Goal: Information Seeking & Learning: Find specific fact

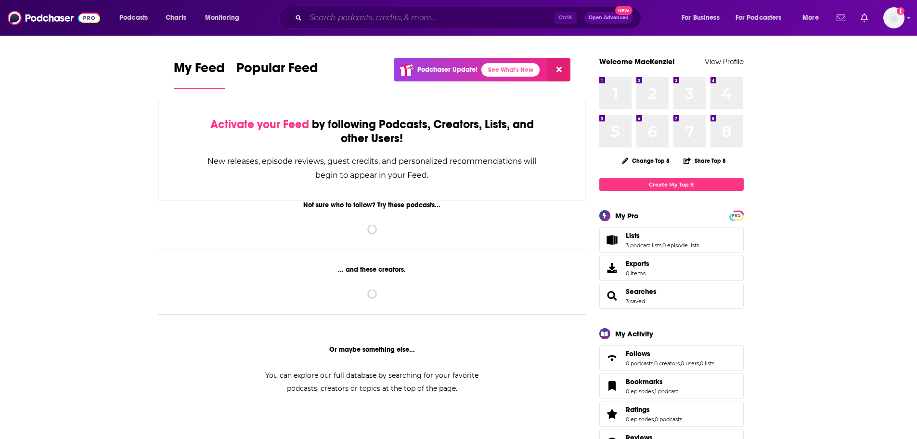
click at [377, 22] on input "Search podcasts, credits, & more..." at bounding box center [430, 17] width 248 height 15
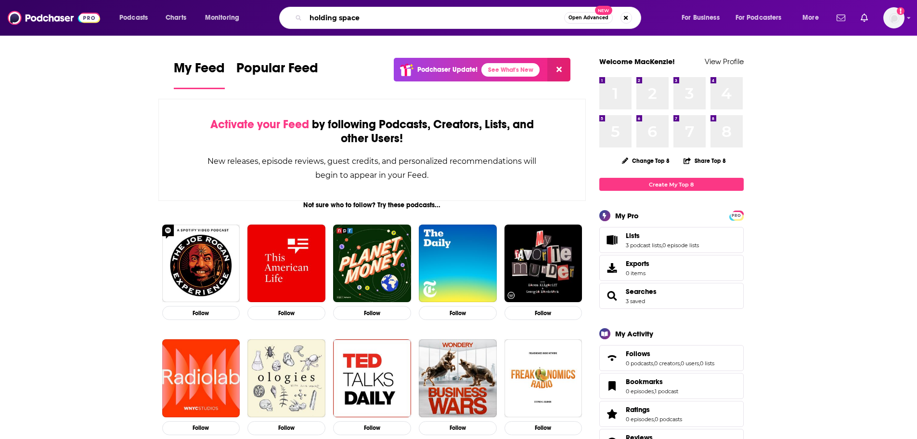
type input "holding space"
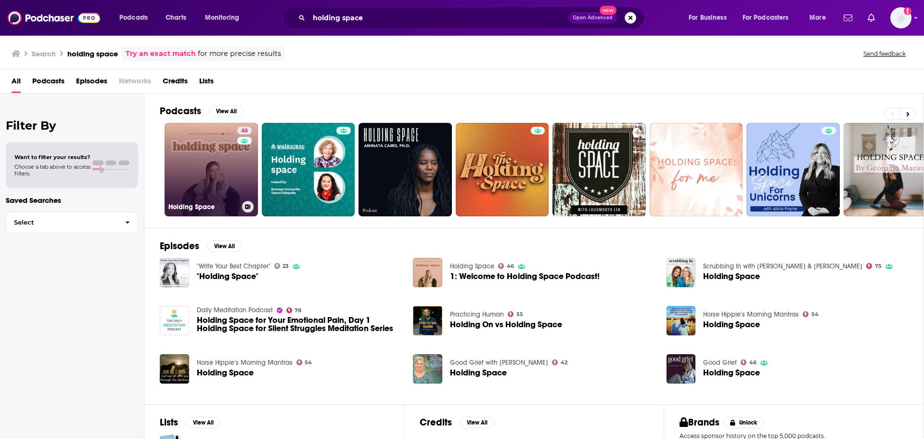
click at [215, 148] on link "46 Holding Space" at bounding box center [211, 169] width 93 height 93
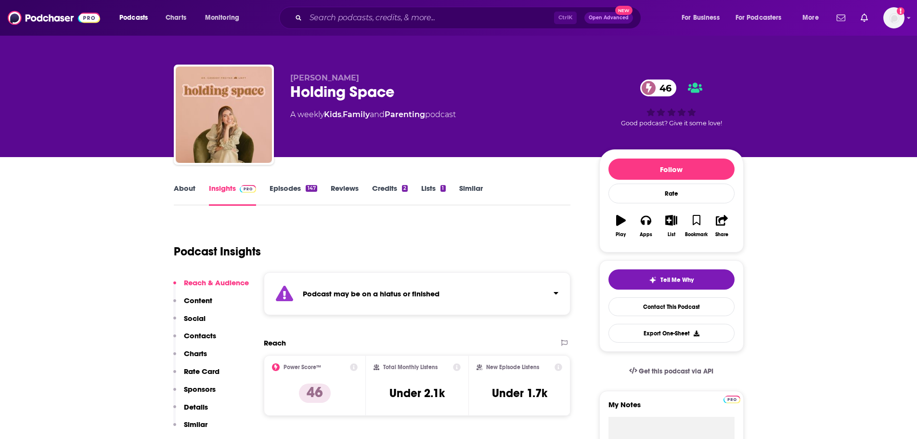
click at [444, 294] on div "Podcast may be on a hiatus or finished" at bounding box center [417, 293] width 307 height 43
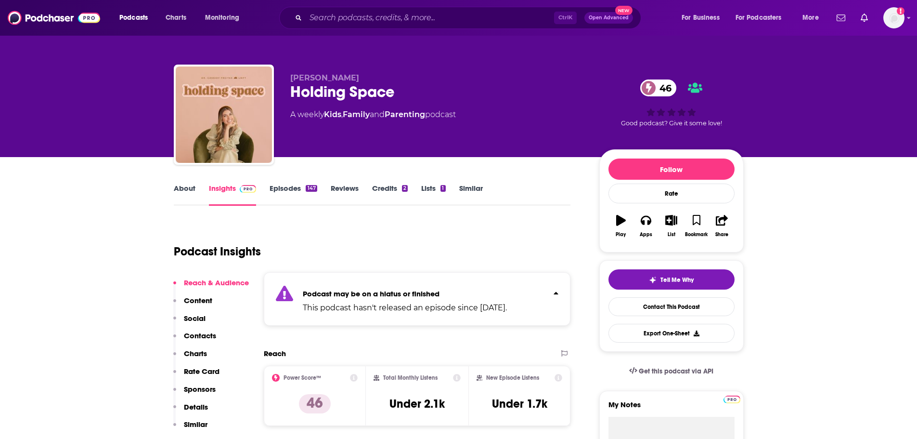
click at [190, 185] on link "About" at bounding box center [185, 194] width 22 height 22
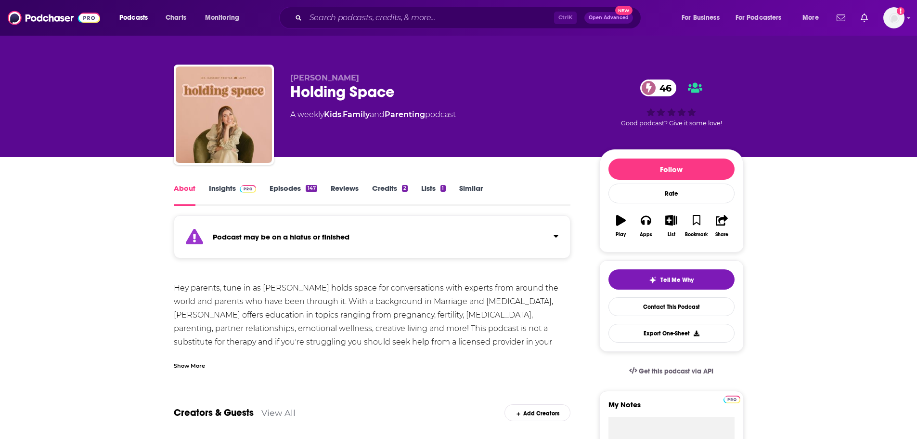
drag, startPoint x: 378, startPoint y: 78, endPoint x: 282, endPoint y: 74, distance: 95.9
click at [282, 74] on div "[PERSON_NAME] Holding Space 46 A weekly Kids , Family and Parenting podcast 46 …" at bounding box center [459, 117] width 570 height 104
copy span "[PERSON_NAME]"
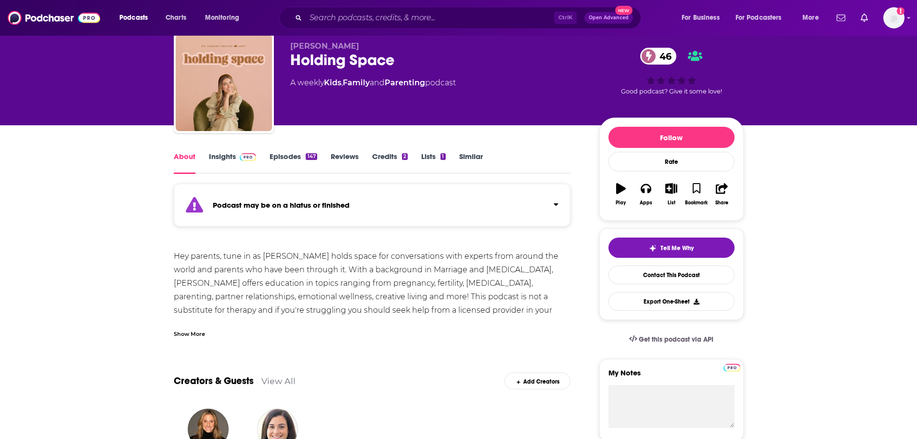
scroll to position [48, 0]
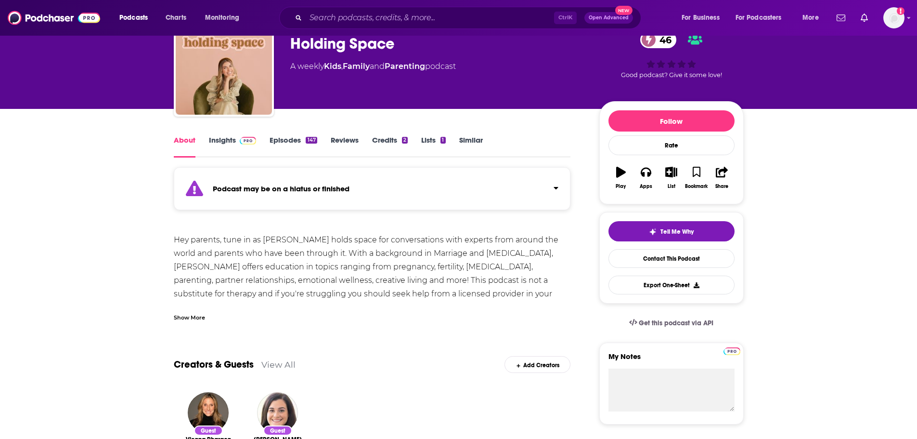
click at [193, 315] on div "Show More" at bounding box center [189, 316] width 31 height 9
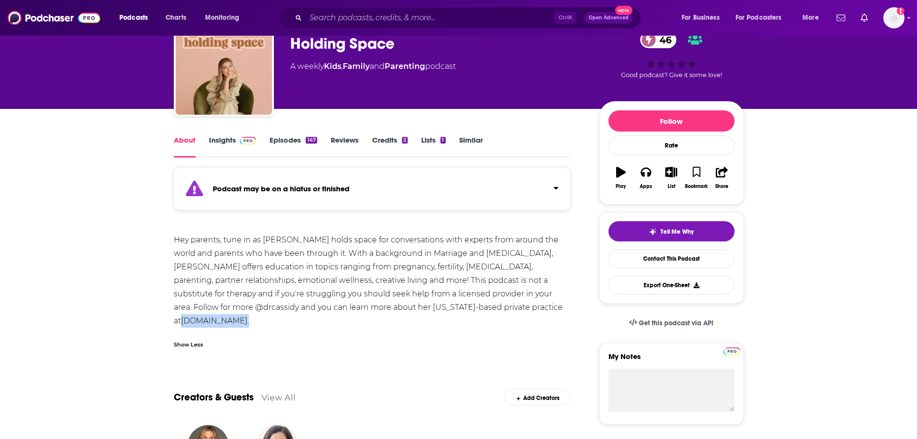
drag, startPoint x: 265, startPoint y: 325, endPoint x: 167, endPoint y: 321, distance: 98.8
copy div "[DOMAIN_NAME] ."
